Goal: Complete application form

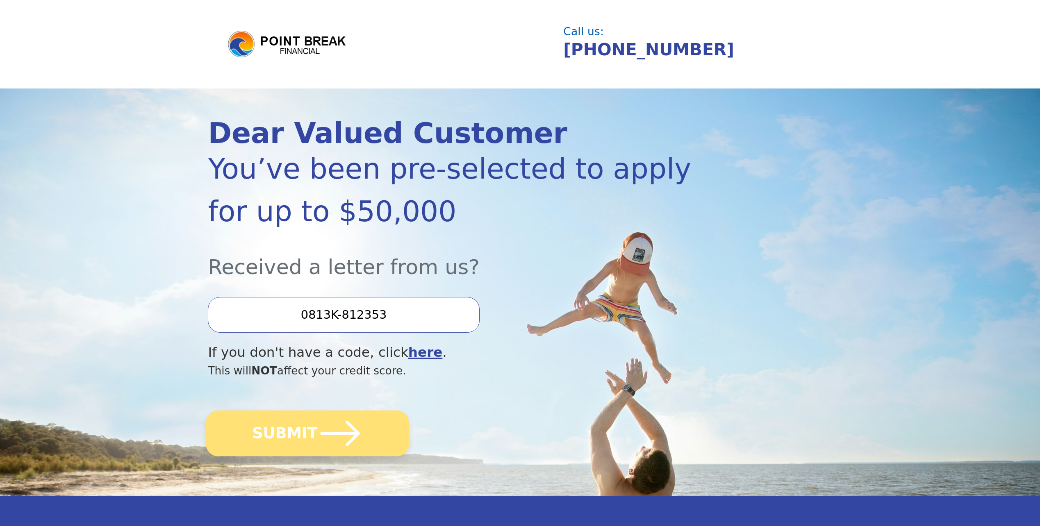
click at [354, 419] on icon "submit" at bounding box center [340, 433] width 45 height 45
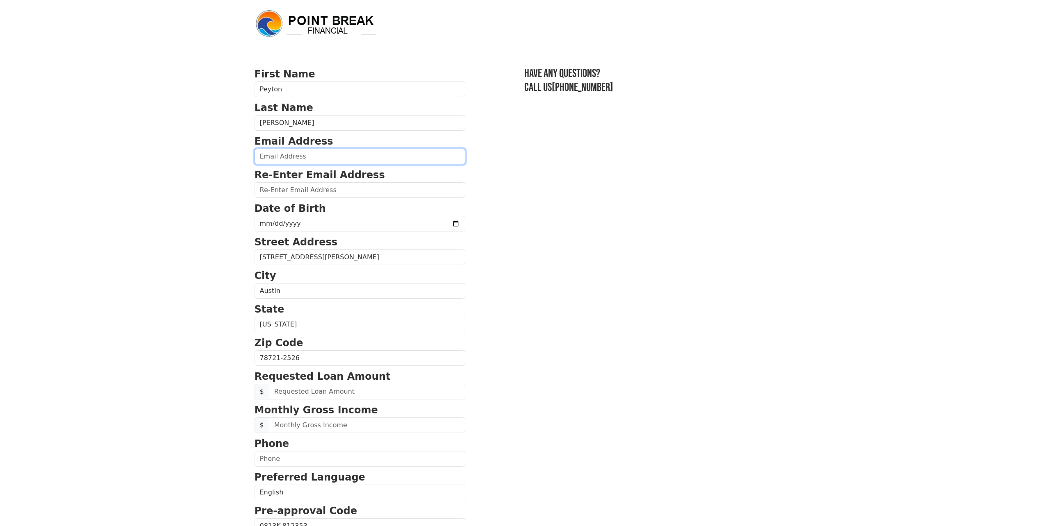
click at [318, 158] on input "email" at bounding box center [359, 157] width 211 height 16
type input "peytontanaka@gmail.com"
type input "2000-04-29"
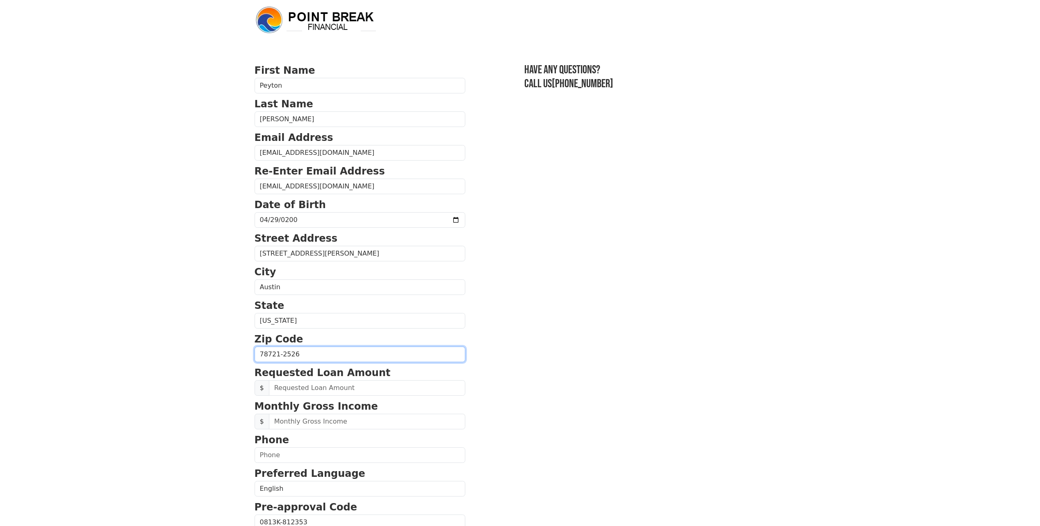
scroll to position [82, 0]
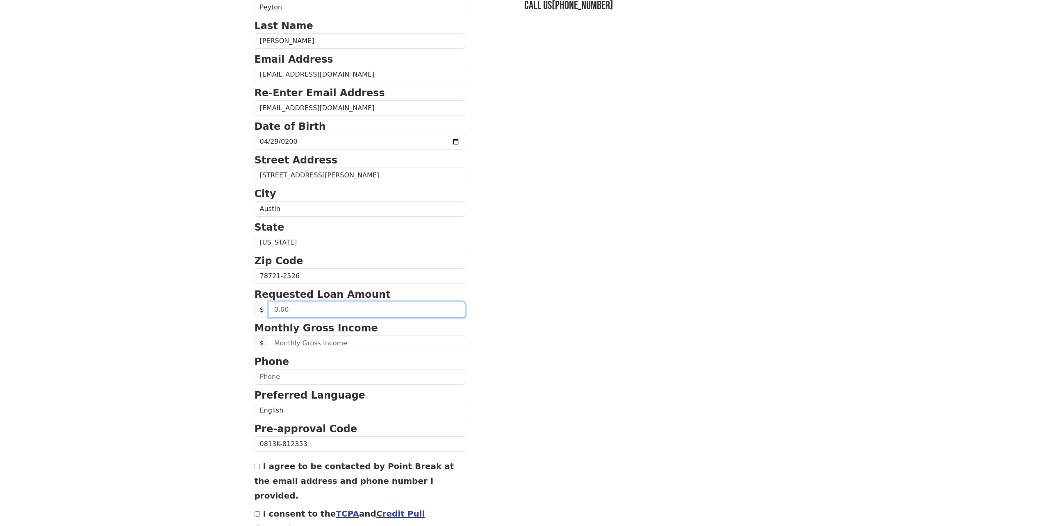
click at [315, 316] on input "text" at bounding box center [367, 310] width 196 height 16
click at [329, 307] on input "text" at bounding box center [367, 310] width 196 height 16
click at [276, 307] on input "text" at bounding box center [367, 310] width 196 height 16
type input "15,000.00"
click at [161, 300] on body "First Name Peyton Last Name Tanaka Email Address peytontanaka@gmail.com Re-Ente…" at bounding box center [520, 181] width 1040 height 526
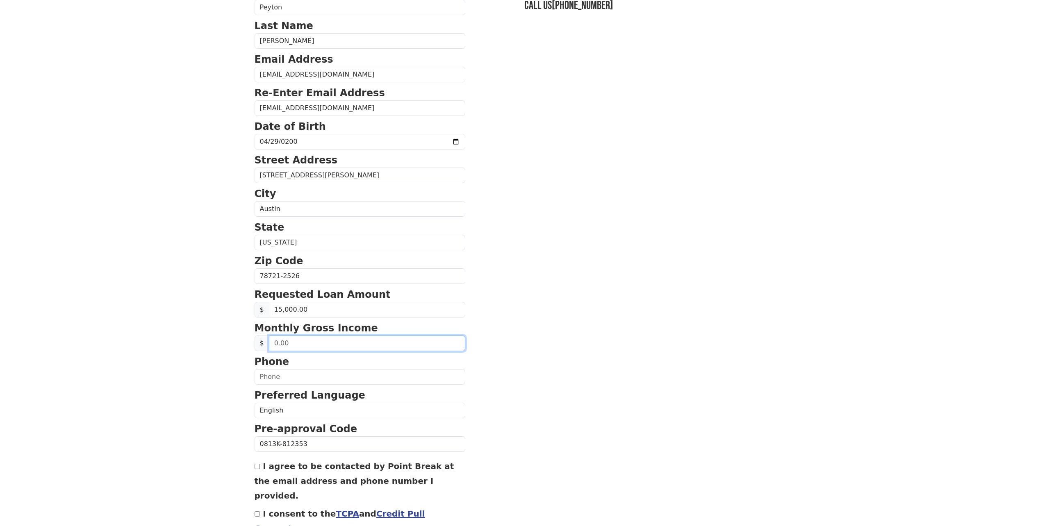
click at [329, 347] on input "text" at bounding box center [367, 344] width 196 height 16
type input "9,000.00"
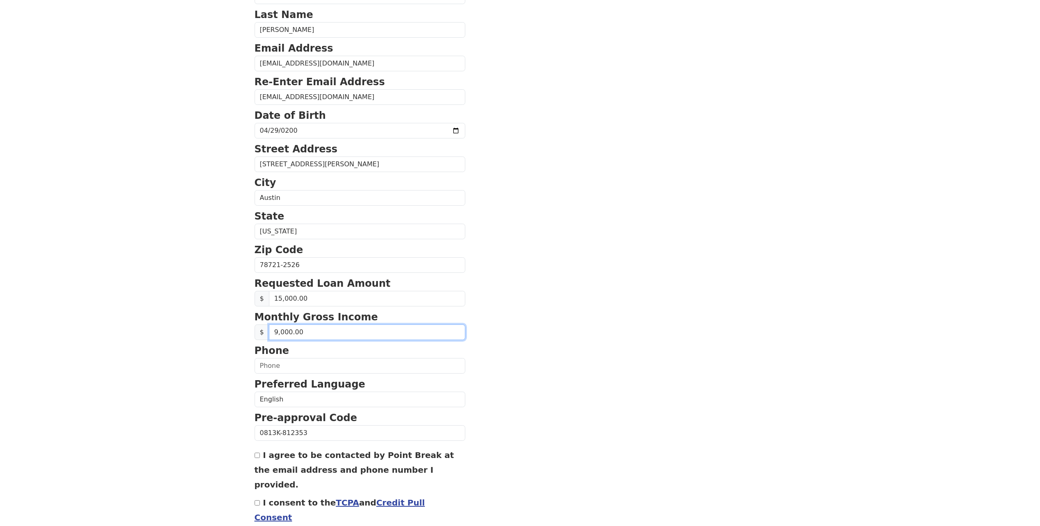
scroll to position [125, 0]
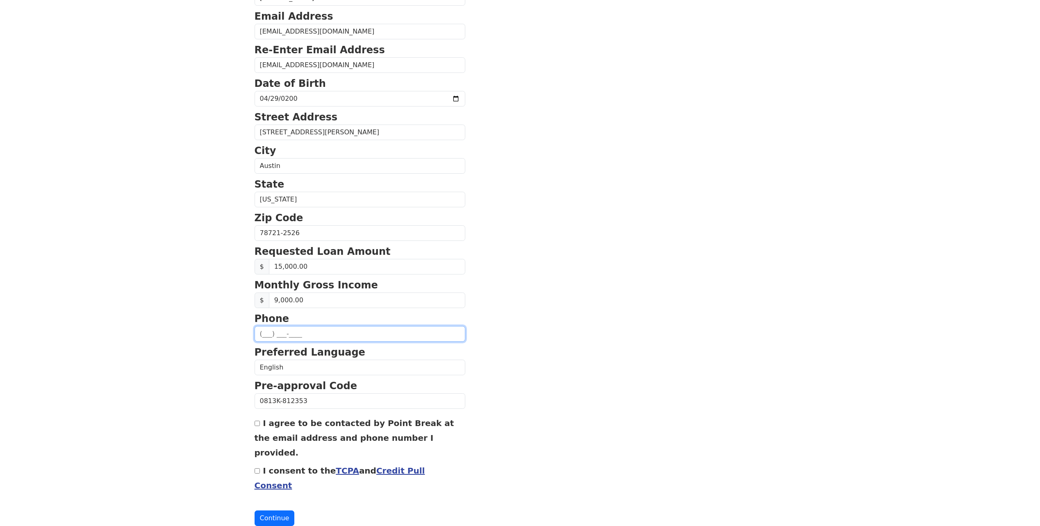
click at [304, 334] on input "text" at bounding box center [359, 334] width 211 height 16
type input "(512) 888-7794"
click at [280, 420] on label "I agree to be contacted by Point Break at the email address and phone number I …" at bounding box center [354, 437] width 200 height 39
click at [260, 421] on input "I agree to be contacted by Point Break at the email address and phone number I …" at bounding box center [256, 423] width 5 height 5
checkbox input "true"
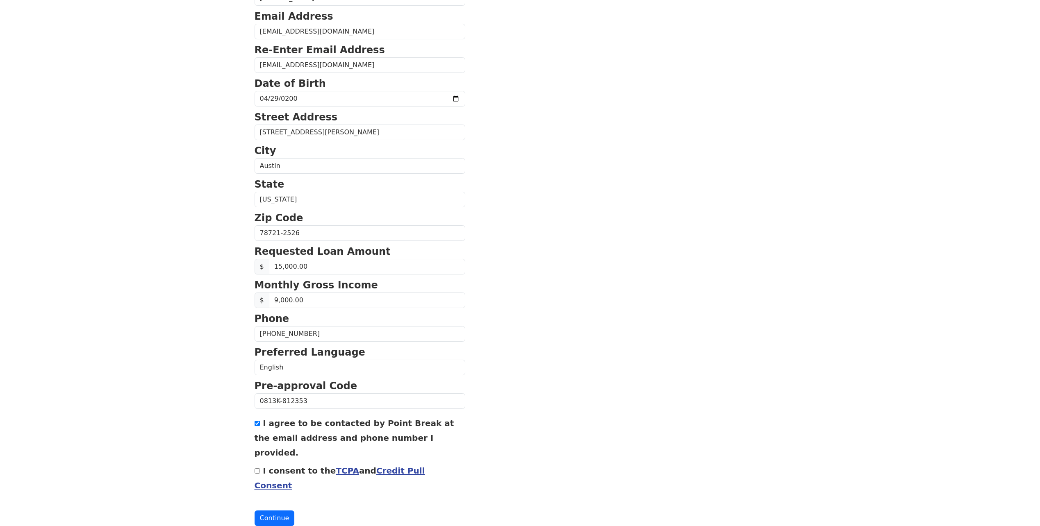
click at [278, 463] on div "I consent to the TCPA and Credit Pull Consent" at bounding box center [359, 478] width 211 height 30
click at [279, 466] on label "I consent to the TCPA and Credit Pull Consent" at bounding box center [339, 478] width 170 height 25
click at [260, 468] on input "I consent to the TCPA and Credit Pull Consent" at bounding box center [256, 470] width 5 height 5
checkbox input "true"
click at [275, 511] on button "Continue" at bounding box center [274, 519] width 40 height 16
